Goal: Navigation & Orientation: Find specific page/section

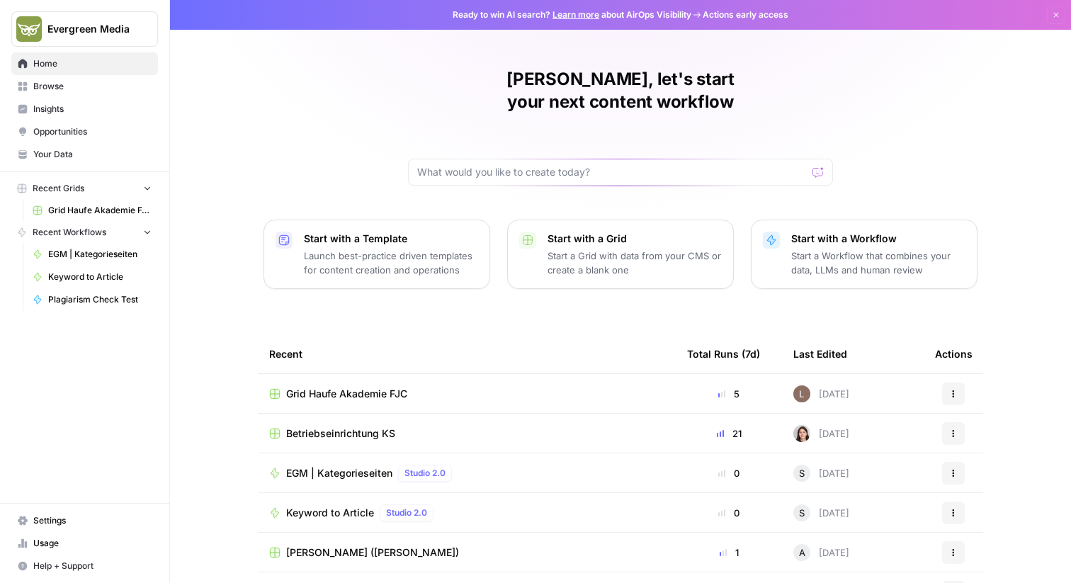
click at [81, 86] on span "Browse" at bounding box center [92, 86] width 118 height 13
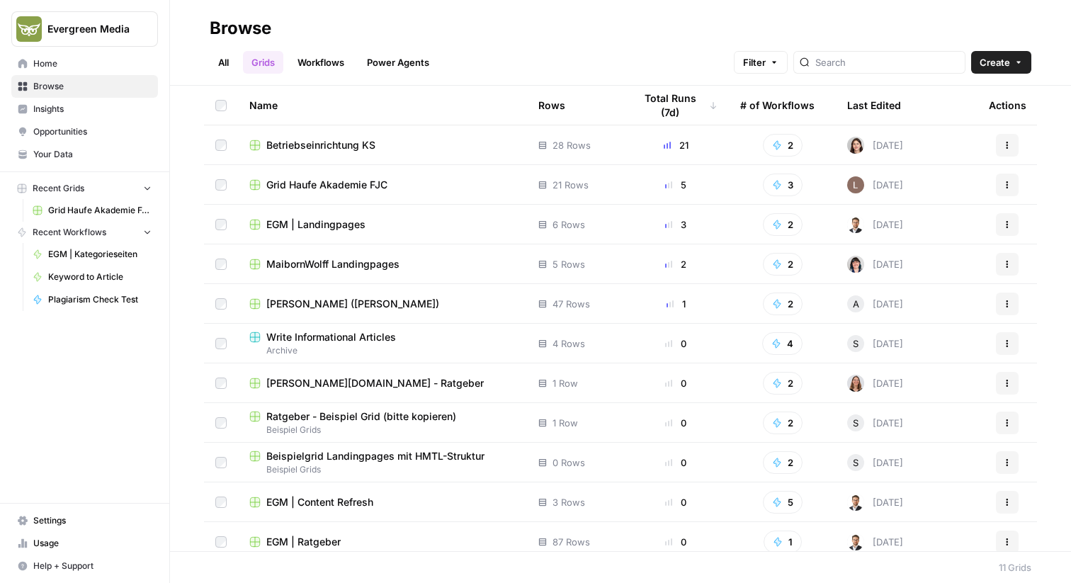
click at [86, 69] on span "Home" at bounding box center [92, 63] width 118 height 13
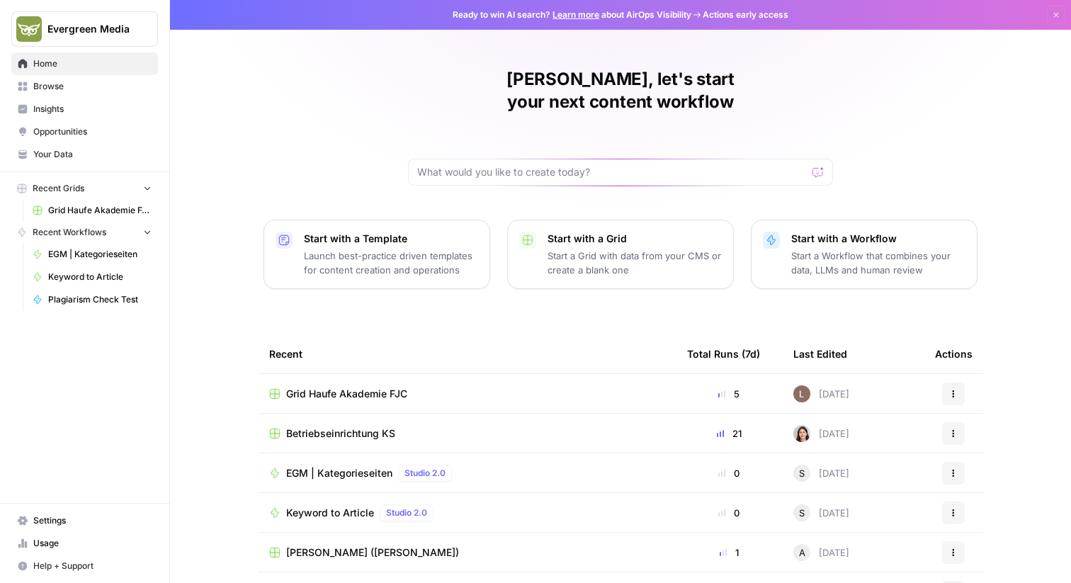
click at [67, 90] on span "Browse" at bounding box center [92, 86] width 118 height 13
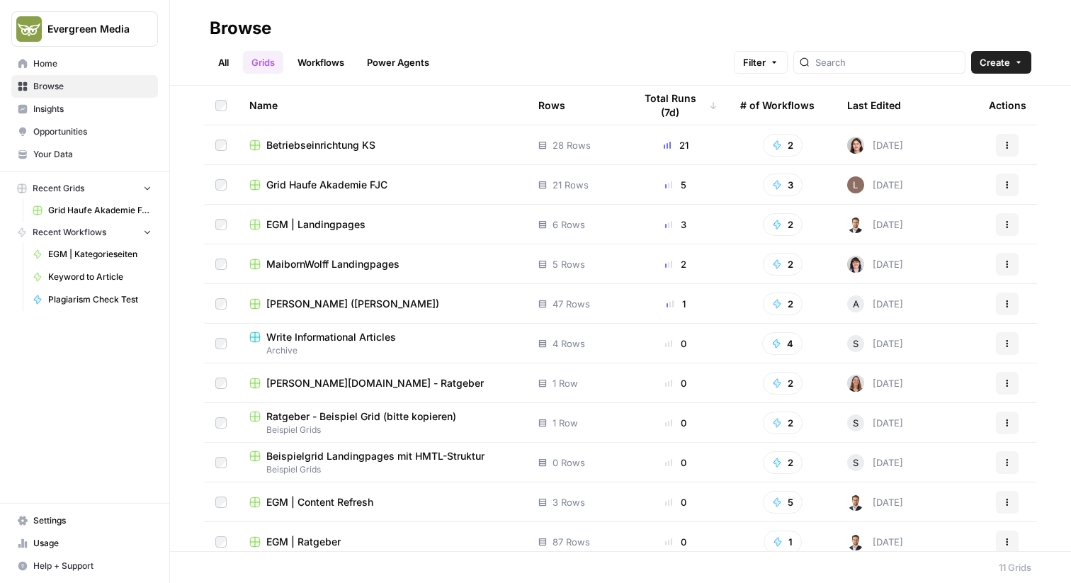
click at [221, 62] on link "All" at bounding box center [224, 62] width 28 height 23
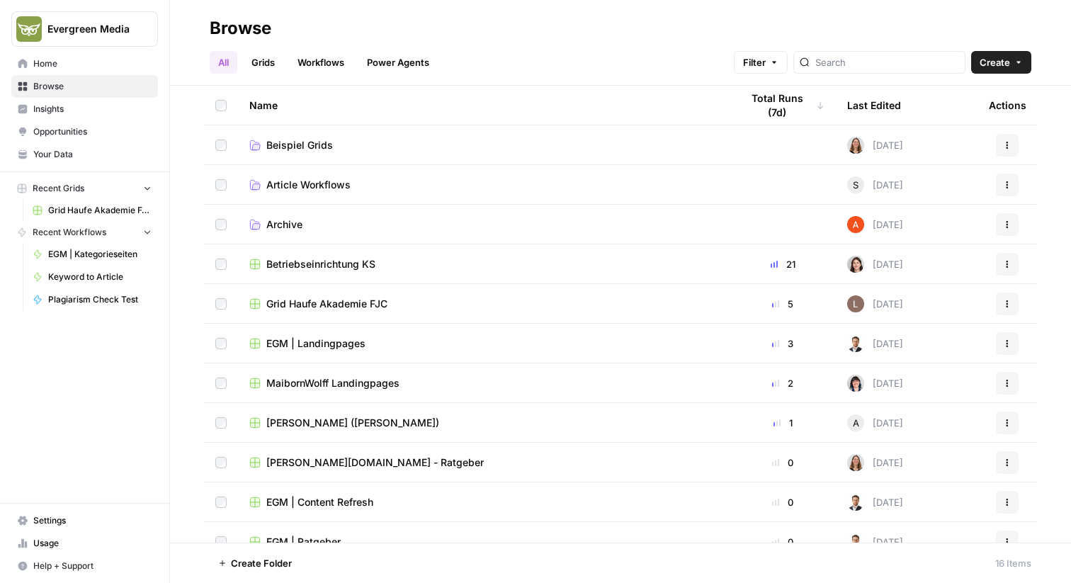
click at [305, 149] on span "Beispiel Grids" at bounding box center [299, 145] width 67 height 14
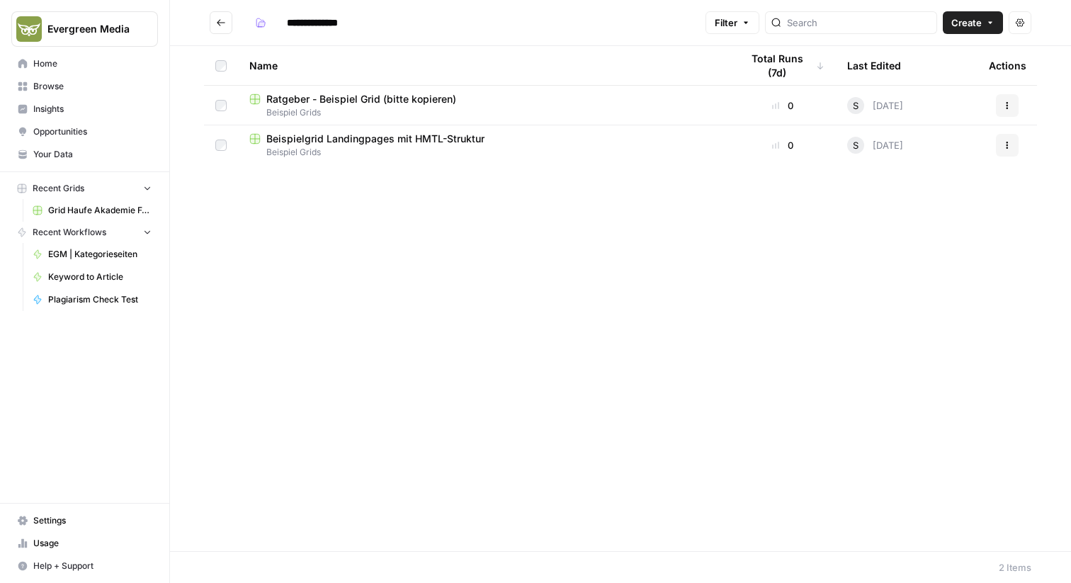
click at [371, 98] on span "Ratgeber - Beispiel Grid (bitte kopieren)" at bounding box center [361, 99] width 190 height 14
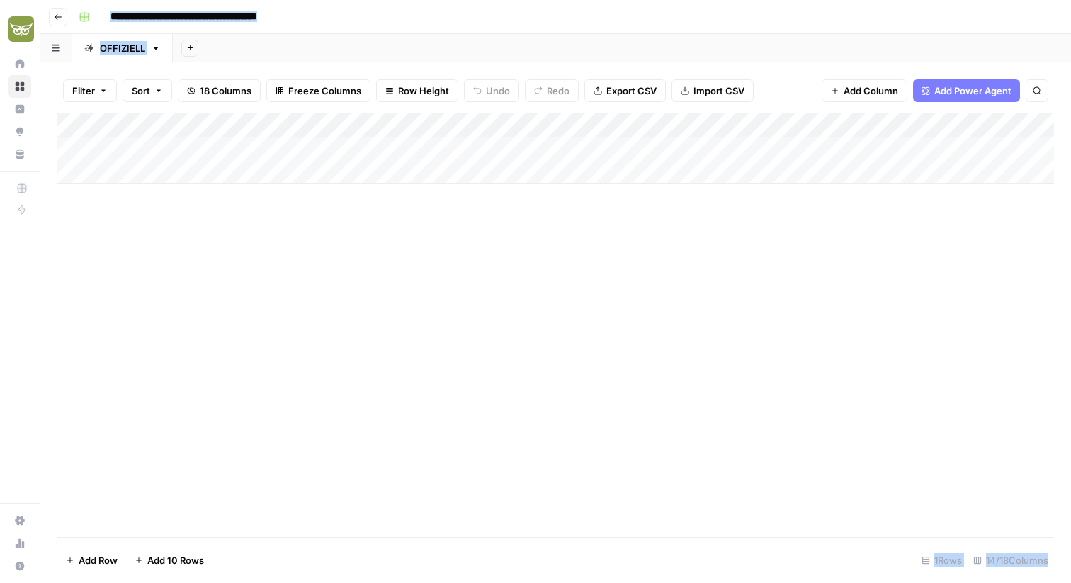
click at [55, 13] on icon "button" at bounding box center [58, 17] width 9 height 9
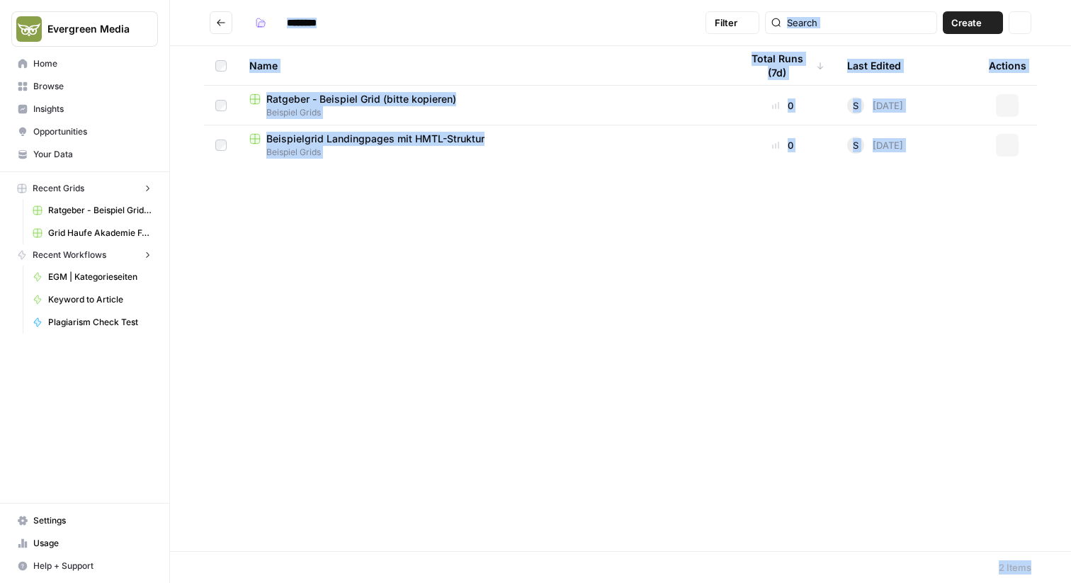
type input "**********"
click at [62, 152] on span "Your Data" at bounding box center [92, 154] width 118 height 13
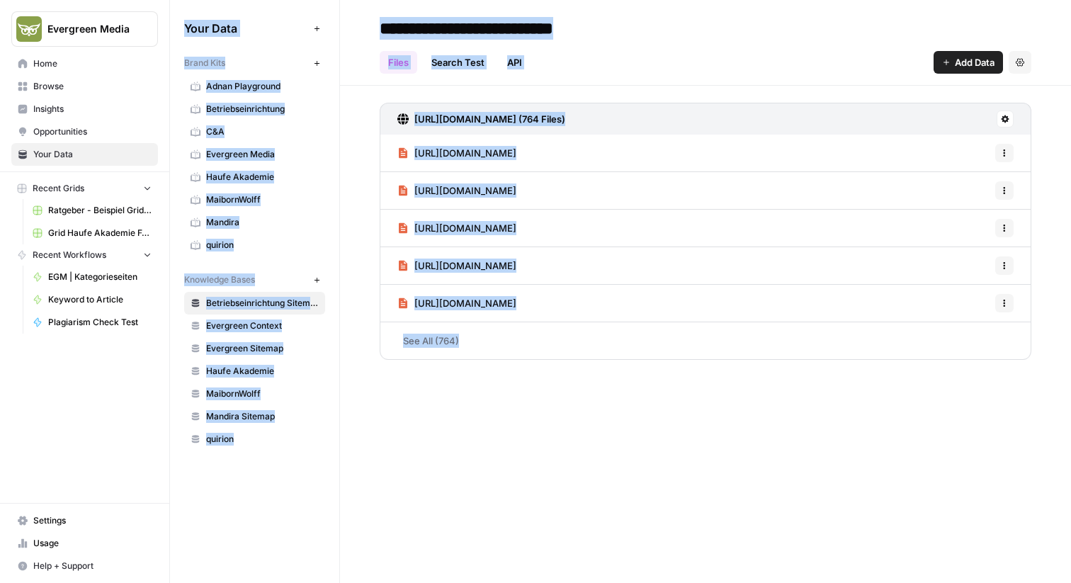
click at [244, 55] on div "Brand Kits New" at bounding box center [254, 63] width 141 height 24
click at [257, 152] on span "Evergreen Media" at bounding box center [262, 154] width 113 height 13
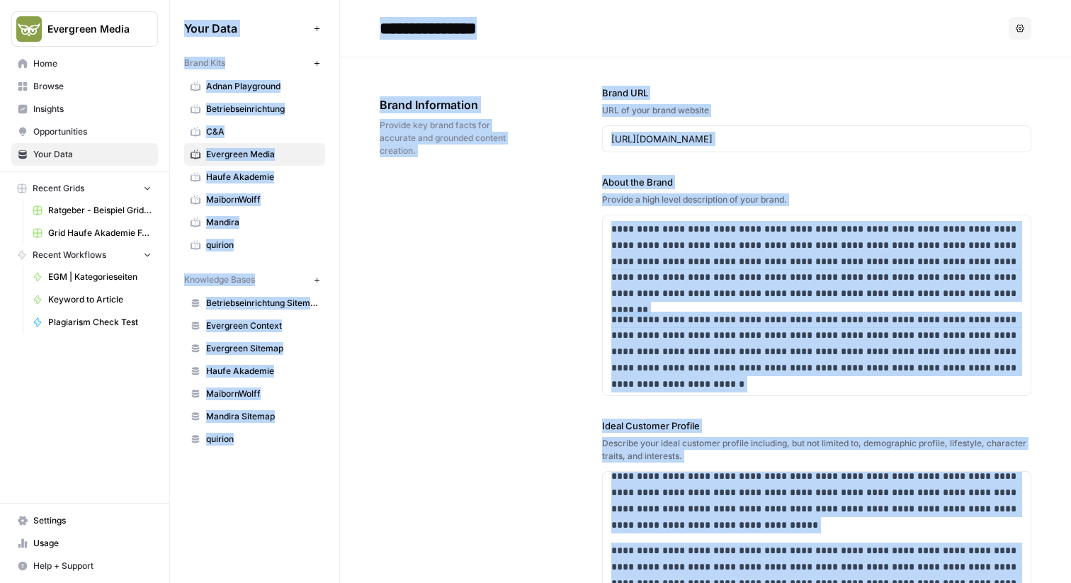
click at [53, 61] on span "Home" at bounding box center [92, 63] width 118 height 13
